Goal: Book appointment/travel/reservation

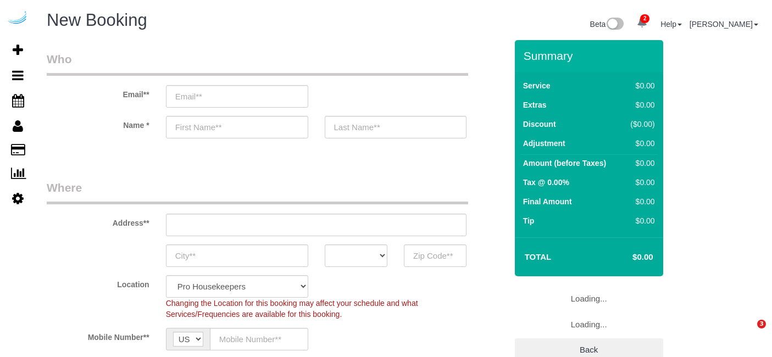
select select "4"
select select "number:9"
select select "object:2744"
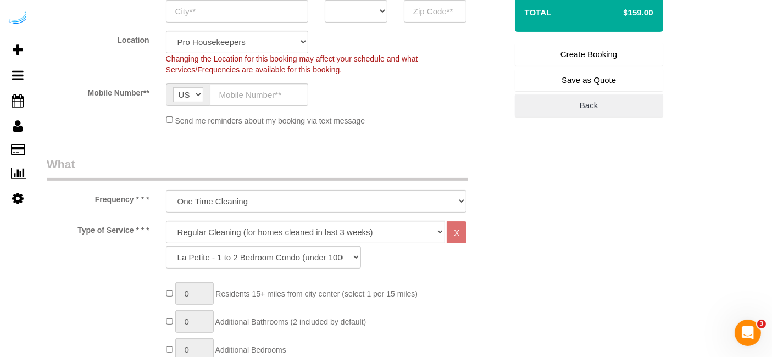
scroll to position [245, 0]
click at [248, 236] on select "Deep Cleaning (for homes that have not been cleaned in 3+ weeks) Spruce Regular…" at bounding box center [306, 231] width 280 height 23
click at [495, 157] on div "Frequency * * * One Time Cleaning Weekly Cleaning (20%) - 20.00% (0% for the Fi…" at bounding box center [276, 183] width 476 height 57
click at [381, 228] on select "Deep Cleaning (for homes that have not been cleaned in 3+ weeks) Spruce Regular…" at bounding box center [306, 231] width 280 height 23
click at [339, 264] on select "La Petite - 1 to 2 Bedroom Condo (under 1000 sq. ft.) La Petite II - 2 Bedroom …" at bounding box center [263, 256] width 195 height 23
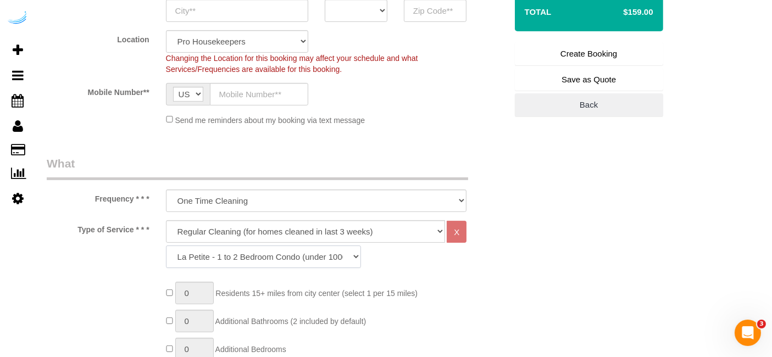
select select "89"
click at [166, 245] on select "La Petite - 1 to 2 Bedroom Condo (under 1000 sq. ft.) La Petite II - 2 Bedroom …" at bounding box center [263, 256] width 195 height 23
click at [353, 230] on select "Deep Cleaning (for homes that have not been cleaned in 3+ weeks) Spruce Regular…" at bounding box center [306, 231] width 280 height 23
select select "5"
click at [166, 220] on select "Deep Cleaning (for homes that have not been cleaned in 3+ weeks) Spruce Regular…" at bounding box center [306, 231] width 280 height 23
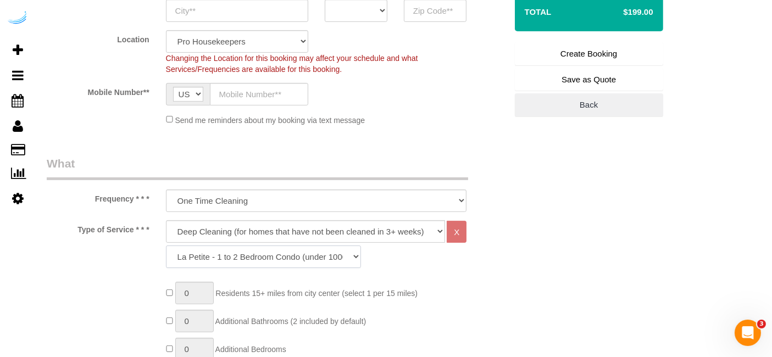
click at [334, 254] on select "La Petite - 1 to 2 Bedroom Condo (under 1000 sq. ft.) La Petite II - 2 Bedroom …" at bounding box center [263, 256] width 195 height 23
select select "95"
click at [166, 245] on select "La Petite - 1 to 2 Bedroom Condo (under 1000 sq. ft.) La Petite II - 2 Bedroom …" at bounding box center [263, 256] width 195 height 23
click at [401, 237] on select "Deep Cleaning (for homes that have not been cleaned in 3+ weeks) Spruce Regular…" at bounding box center [306, 231] width 280 height 23
drag, startPoint x: 401, startPoint y: 237, endPoint x: 379, endPoint y: 230, distance: 22.8
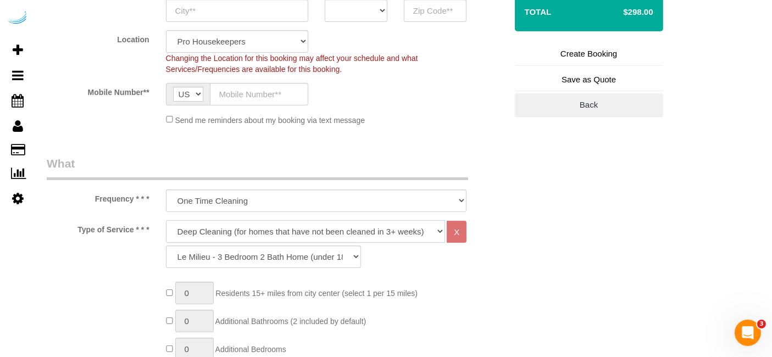
click at [379, 230] on select "Deep Cleaning (for homes that have not been cleaned in 3+ weeks) Spruce Regular…" at bounding box center [306, 231] width 280 height 23
select select "6"
click at [166, 220] on select "Deep Cleaning (for homes that have not been cleaned in 3+ weeks) Spruce Regular…" at bounding box center [306, 231] width 280 height 23
click at [306, 261] on select "La Petite - 1 to 2 Bedroom Condo (under 1000 sq. ft.) La Petite II - 2 Bedroom …" at bounding box center [263, 256] width 195 height 23
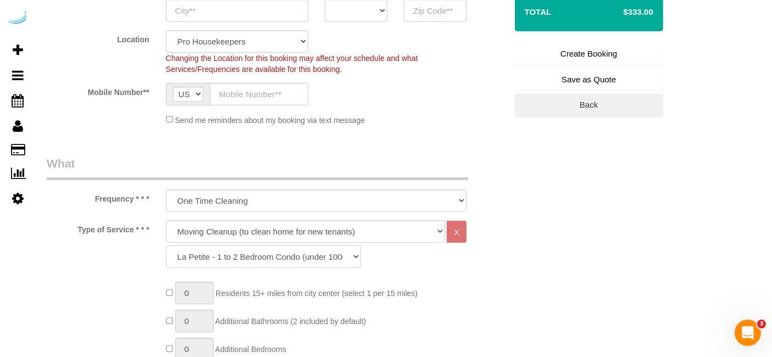
select select "162"
click at [166, 245] on select "La Petite - 1 to 2 Bedroom Condo (under 1000 sq. ft.) La Petite II - 2 Bedroom …" at bounding box center [263, 256] width 195 height 23
click at [325, 233] on select "Deep Cleaning (for homes that have not been cleaned in 3+ weeks) Spruce Regular…" at bounding box center [306, 231] width 280 height 23
select select "5"
click at [166, 220] on select "Deep Cleaning (for homes that have not been cleaned in 3+ weeks) Spruce Regular…" at bounding box center [306, 231] width 280 height 23
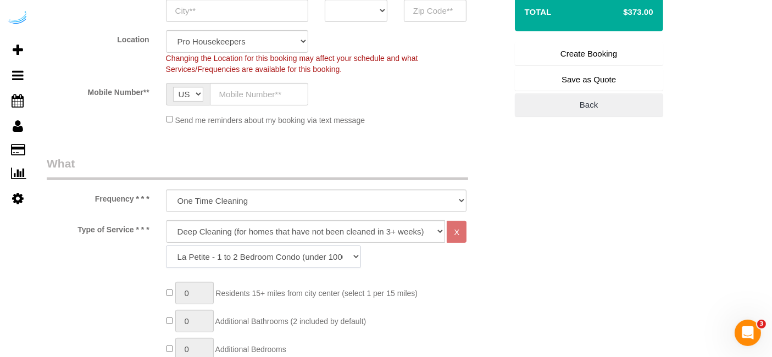
click at [312, 252] on select "La Petite - 1 to 2 Bedroom Condo (under 1000 sq. ft.) La Petite II - 2 Bedroom …" at bounding box center [263, 256] width 195 height 23
select select "95"
click at [166, 245] on select "La Petite - 1 to 2 Bedroom Condo (under 1000 sq. ft.) La Petite II - 2 Bedroom …" at bounding box center [263, 256] width 195 height 23
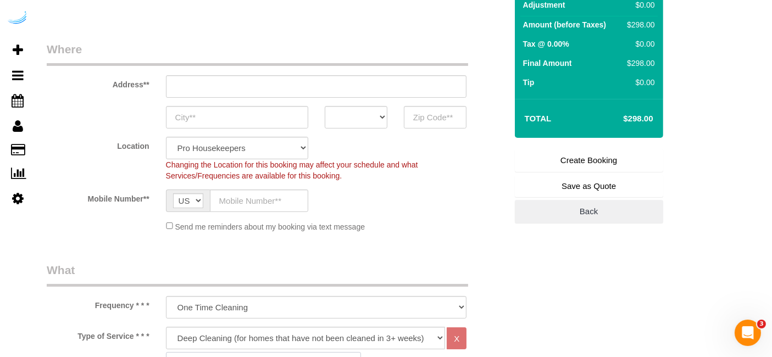
scroll to position [138, 0]
